Goal: Task Accomplishment & Management: Complete application form

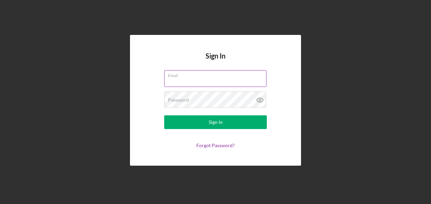
click at [196, 78] on div "Email" at bounding box center [215, 78] width 103 height 17
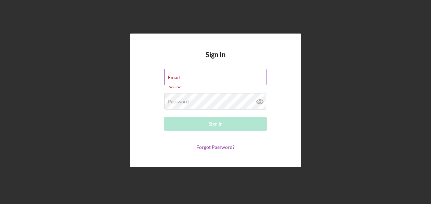
click at [198, 78] on input "Email" at bounding box center [215, 77] width 102 height 16
type input "[PERSON_NAME][EMAIL_ADDRESS][PERSON_NAME][DOMAIN_NAME]"
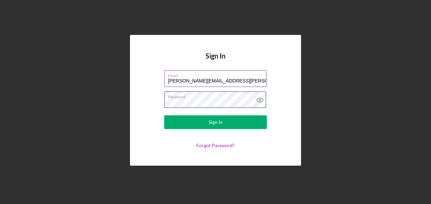
click at [164, 115] on button "Sign In" at bounding box center [215, 122] width 103 height 14
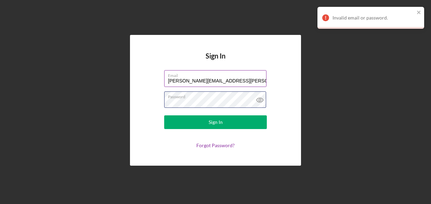
click at [164, 115] on button "Sign In" at bounding box center [215, 122] width 103 height 14
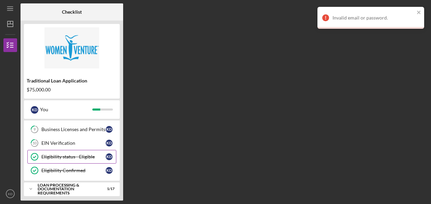
scroll to position [100, 0]
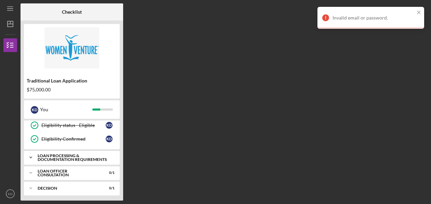
click at [92, 151] on div "Icon/Expander Loan Processing & Documentation Requirements 1 / 17" at bounding box center [72, 158] width 96 height 14
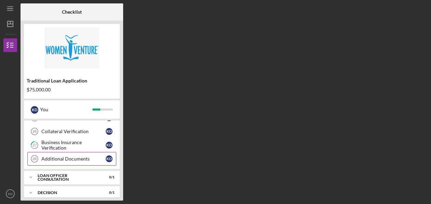
scroll to position [332, 0]
click at [66, 156] on div "Additional Documents" at bounding box center [73, 158] width 64 height 5
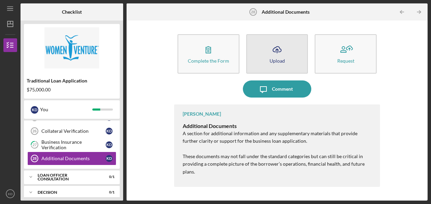
click at [282, 53] on icon "Icon/Upload" at bounding box center [277, 49] width 17 height 17
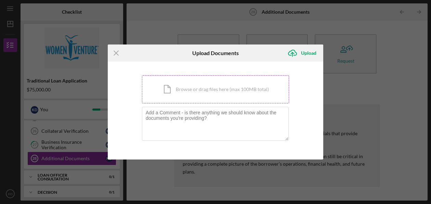
click at [237, 95] on div "Icon/Document Browse or drag files here (max 100MB total) Tap to choose files o…" at bounding box center [215, 89] width 147 height 28
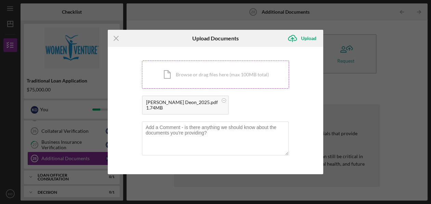
click at [237, 85] on div "Icon/Document Browse or drag files here (max 100MB total) Tap to choose files o…" at bounding box center [215, 75] width 147 height 28
